Goal: Information Seeking & Learning: Check status

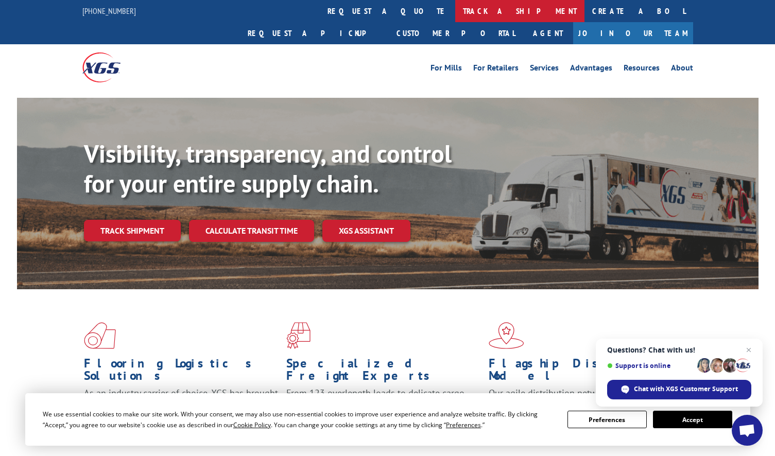
click at [455, 18] on link "track a shipment" at bounding box center [519, 11] width 129 height 22
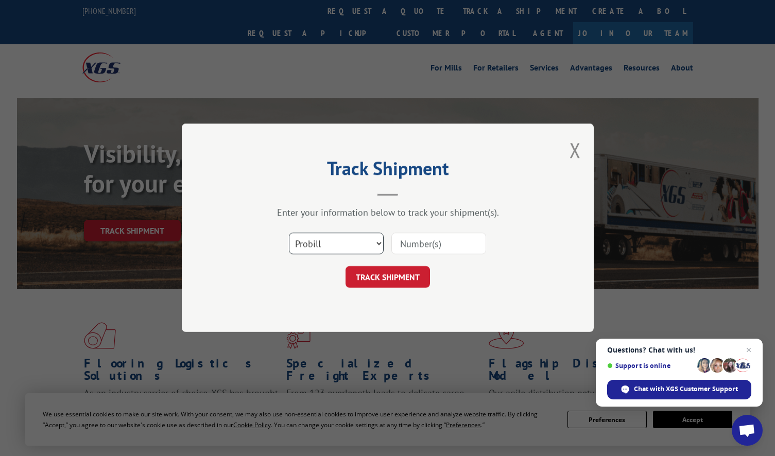
click at [352, 244] on select "Select category... Probill BOL PO" at bounding box center [336, 244] width 95 height 22
select select "po"
click at [289, 233] on select "Select category... Probill BOL PO" at bounding box center [336, 244] width 95 height 22
click at [427, 241] on input at bounding box center [439, 244] width 95 height 22
paste input "295915397"
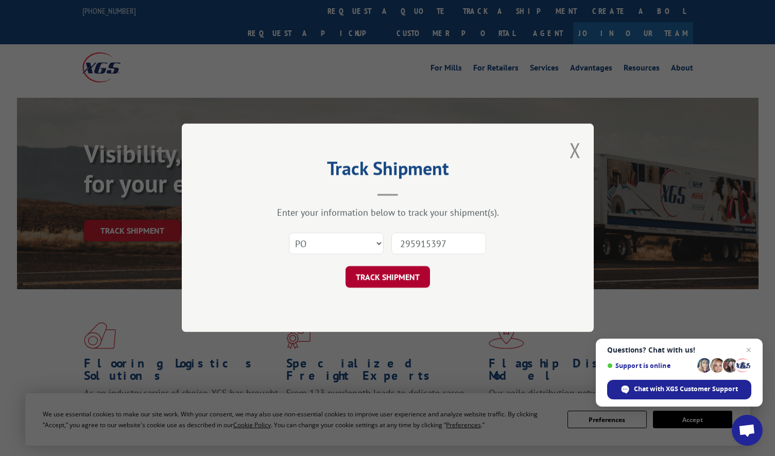
type input "295915397"
click at [392, 280] on button "TRACK SHIPMENT" at bounding box center [388, 278] width 84 height 22
